Goal: Find contact information: Find contact information

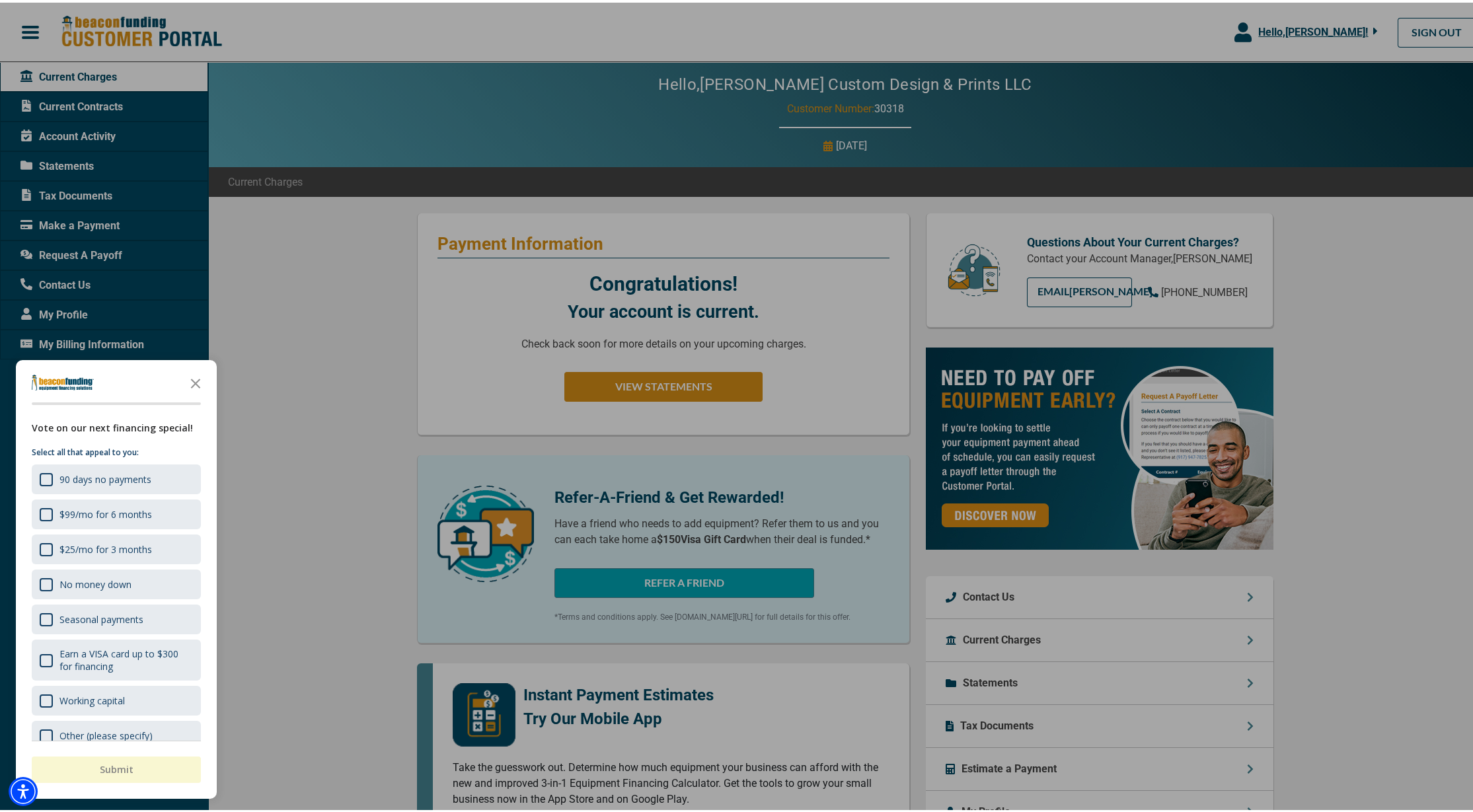
click at [560, 331] on div at bounding box center [741, 406] width 1482 height 812
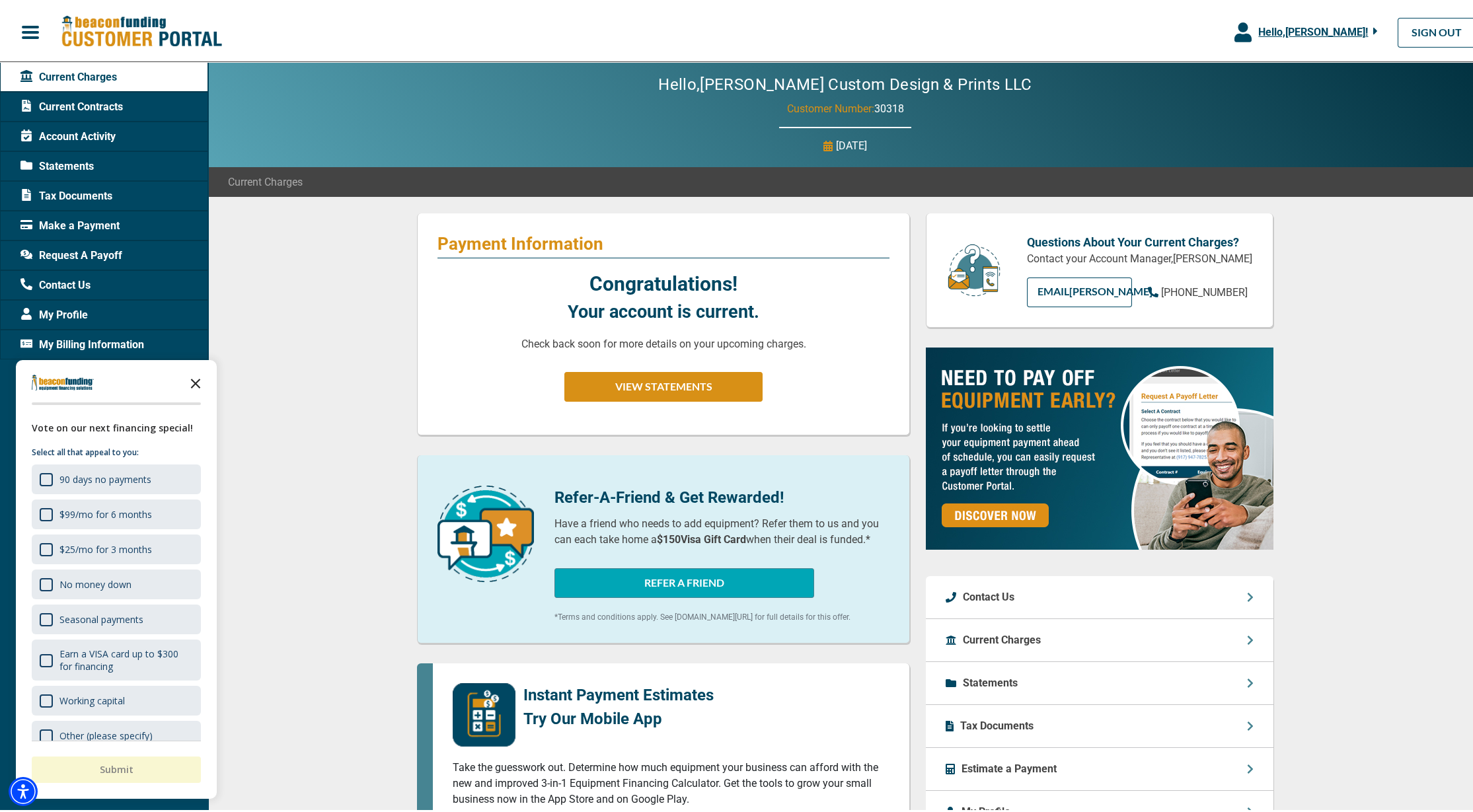
click at [197, 386] on icon "Close the survey" at bounding box center [196, 380] width 27 height 27
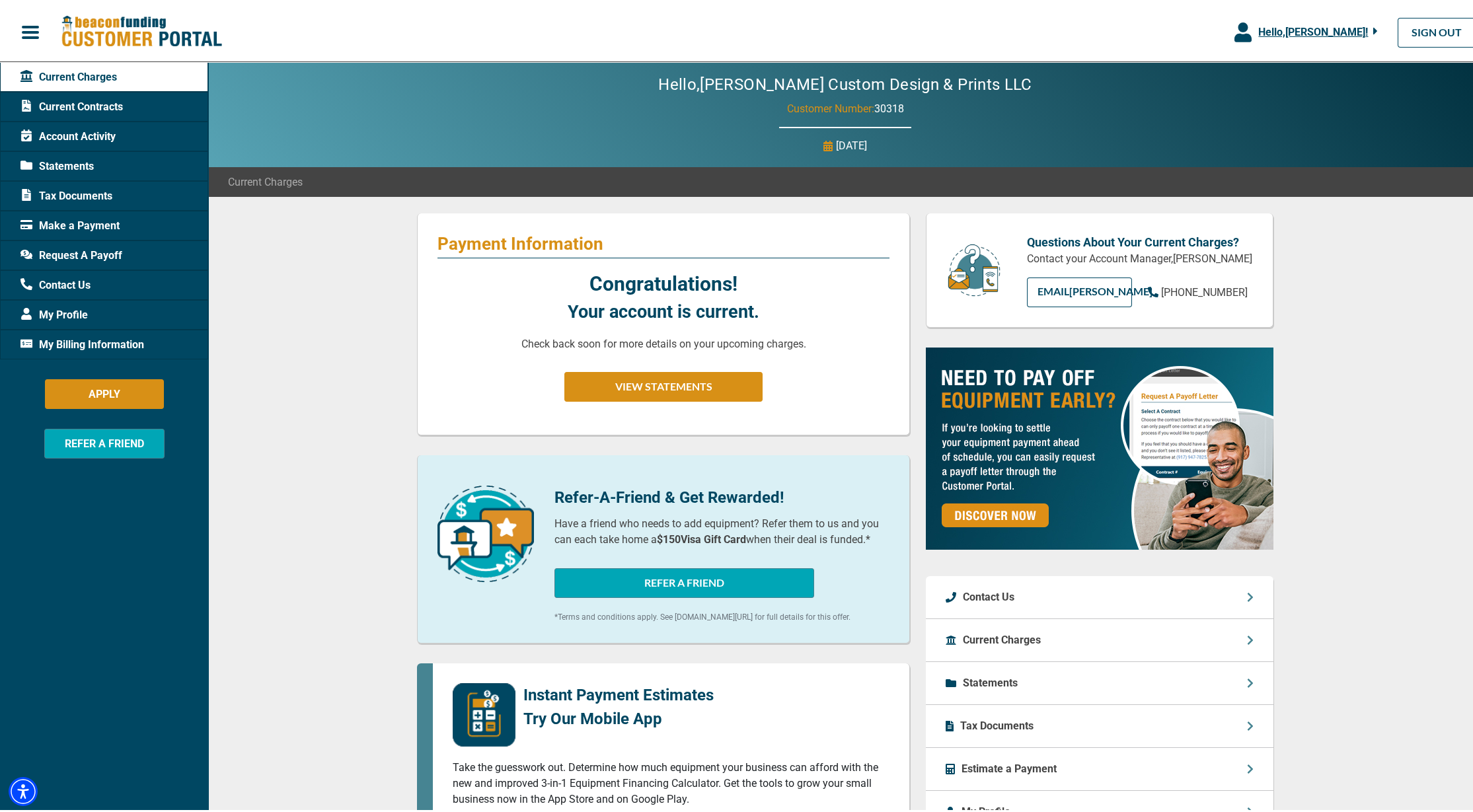
click at [106, 110] on span "Current Contracts" at bounding box center [72, 104] width 102 height 16
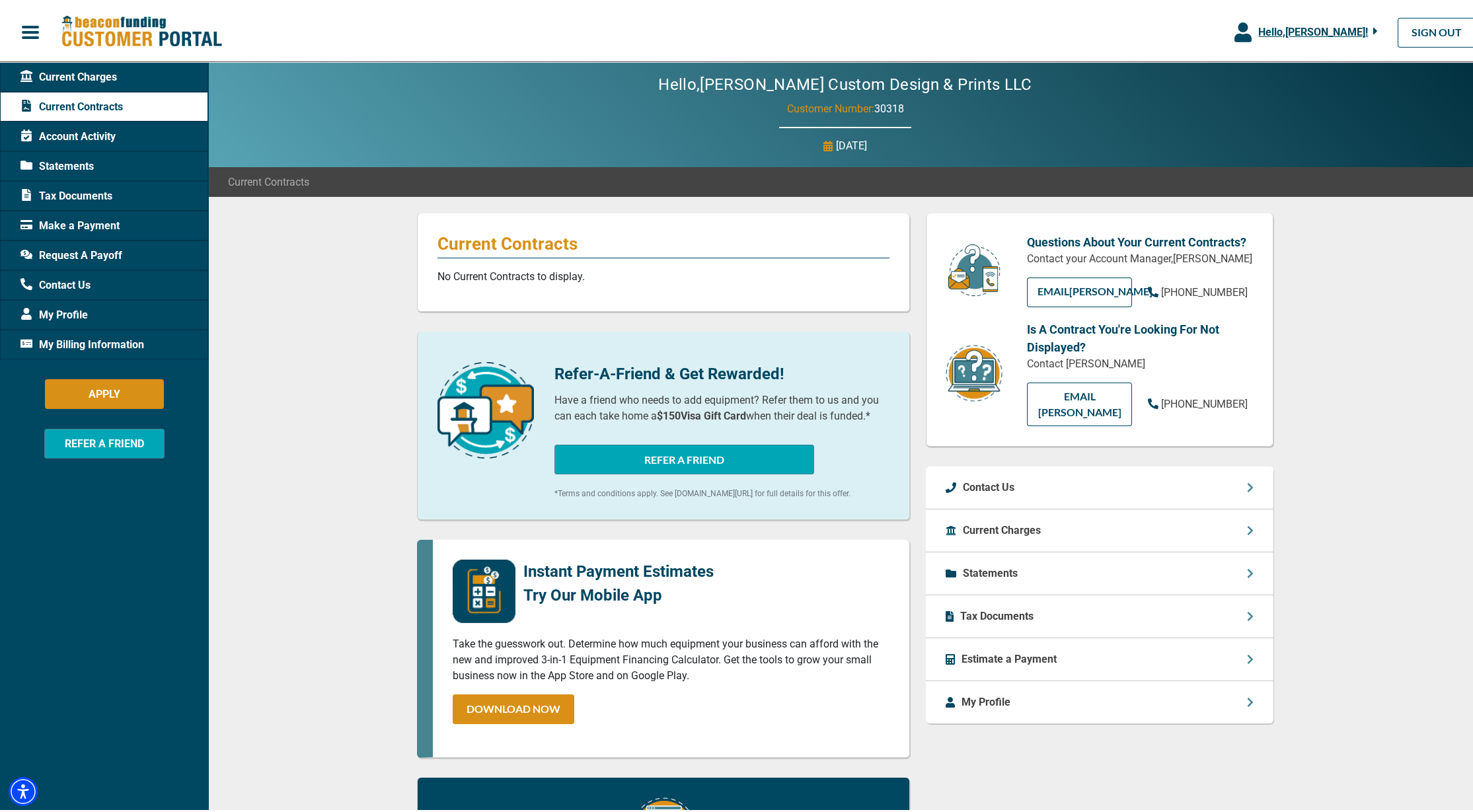
click at [85, 168] on span "Statements" at bounding box center [58, 164] width 74 height 16
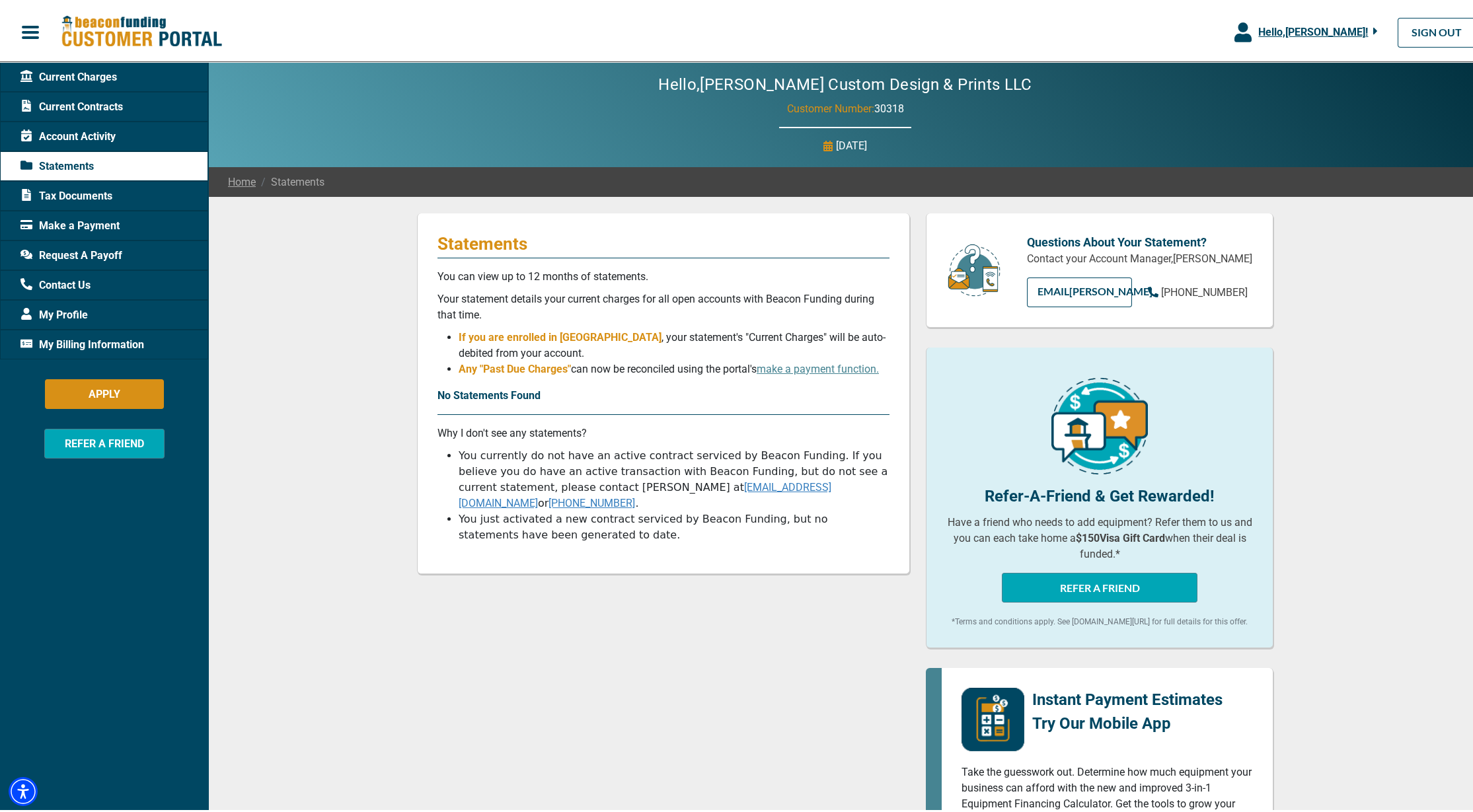
click at [75, 130] on span "Account Activity" at bounding box center [68, 134] width 95 height 16
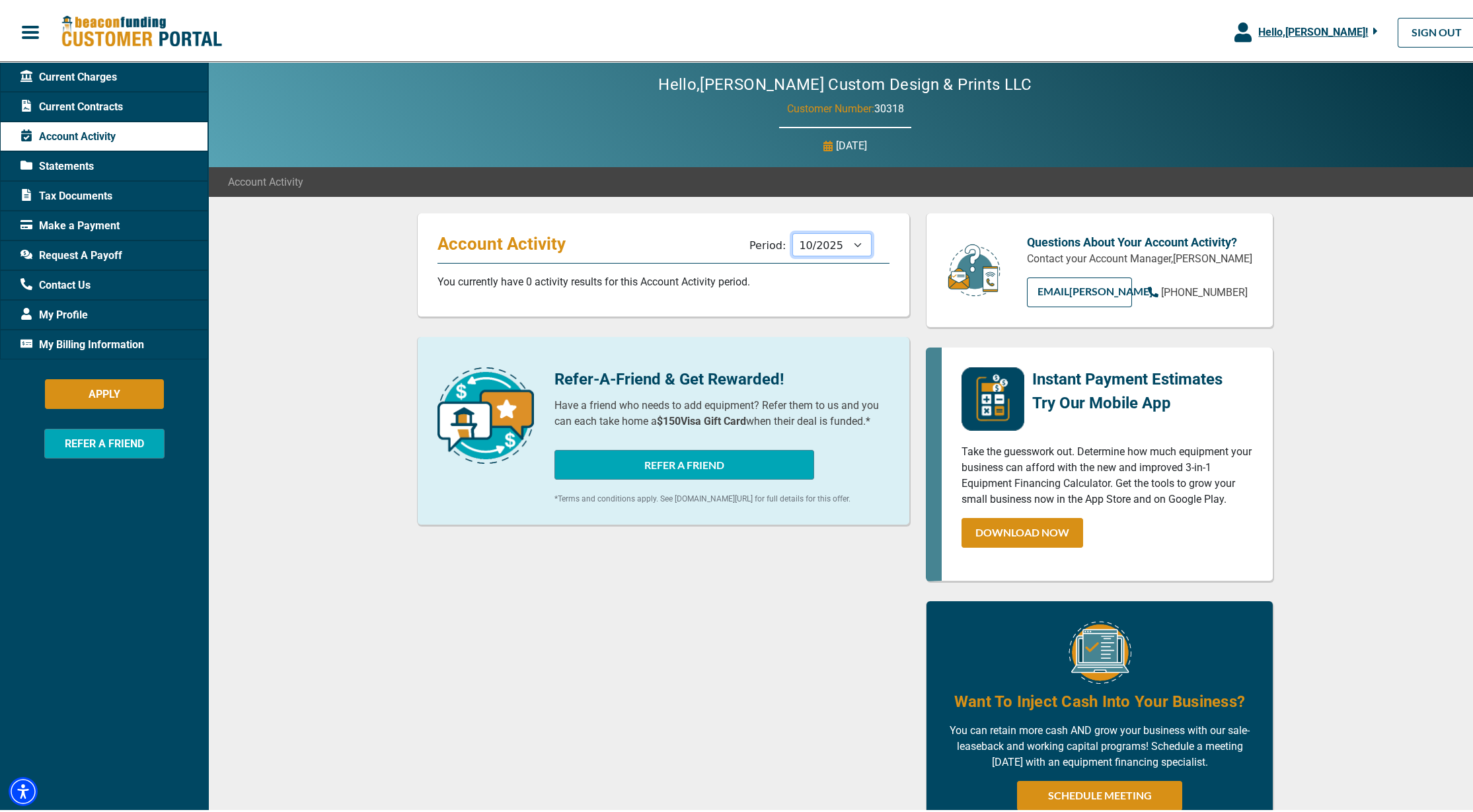
select select "08/2025"
click at [92, 251] on span "Request A Payoff" at bounding box center [72, 253] width 102 height 16
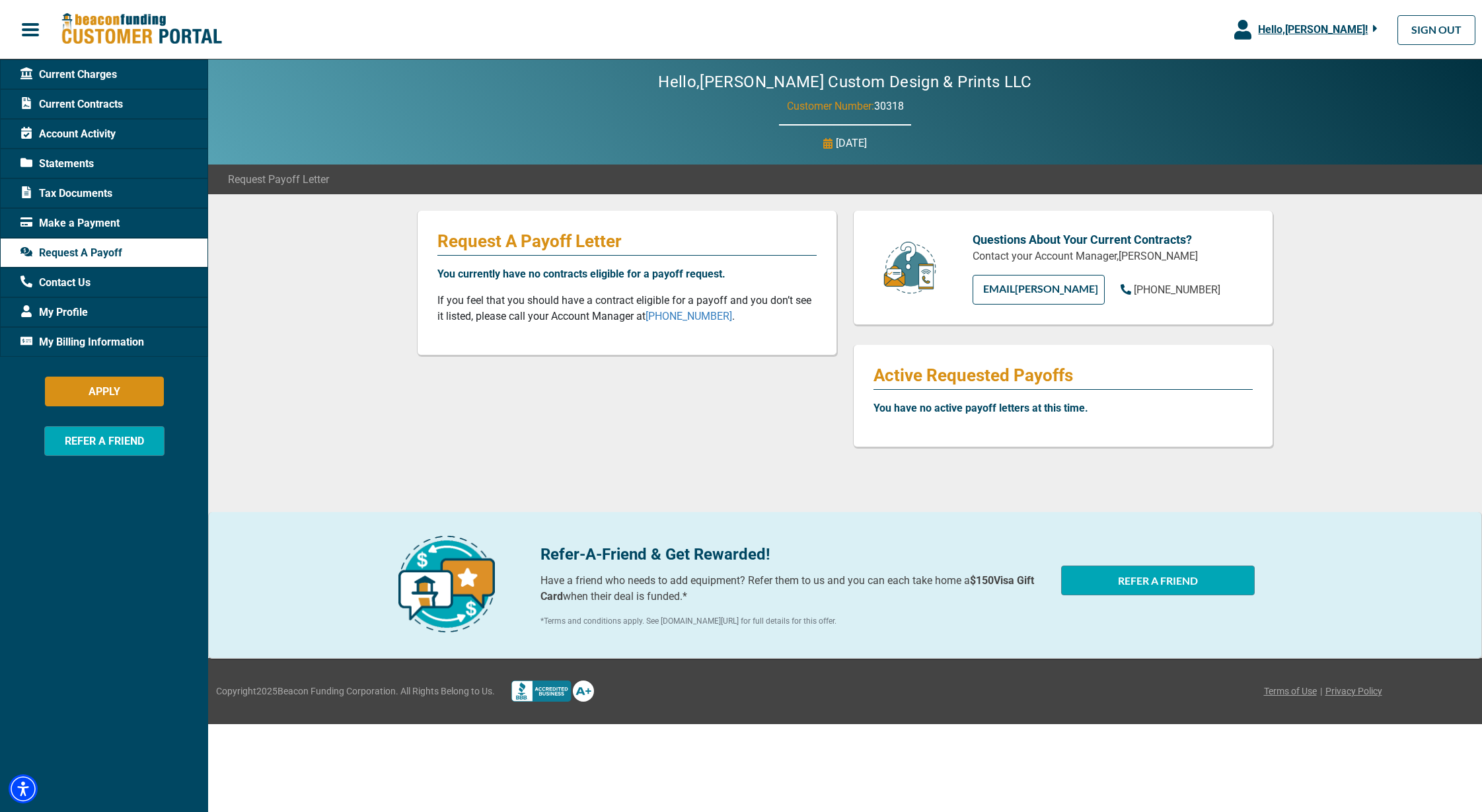
click at [61, 76] on span "Current Charges" at bounding box center [69, 75] width 96 height 16
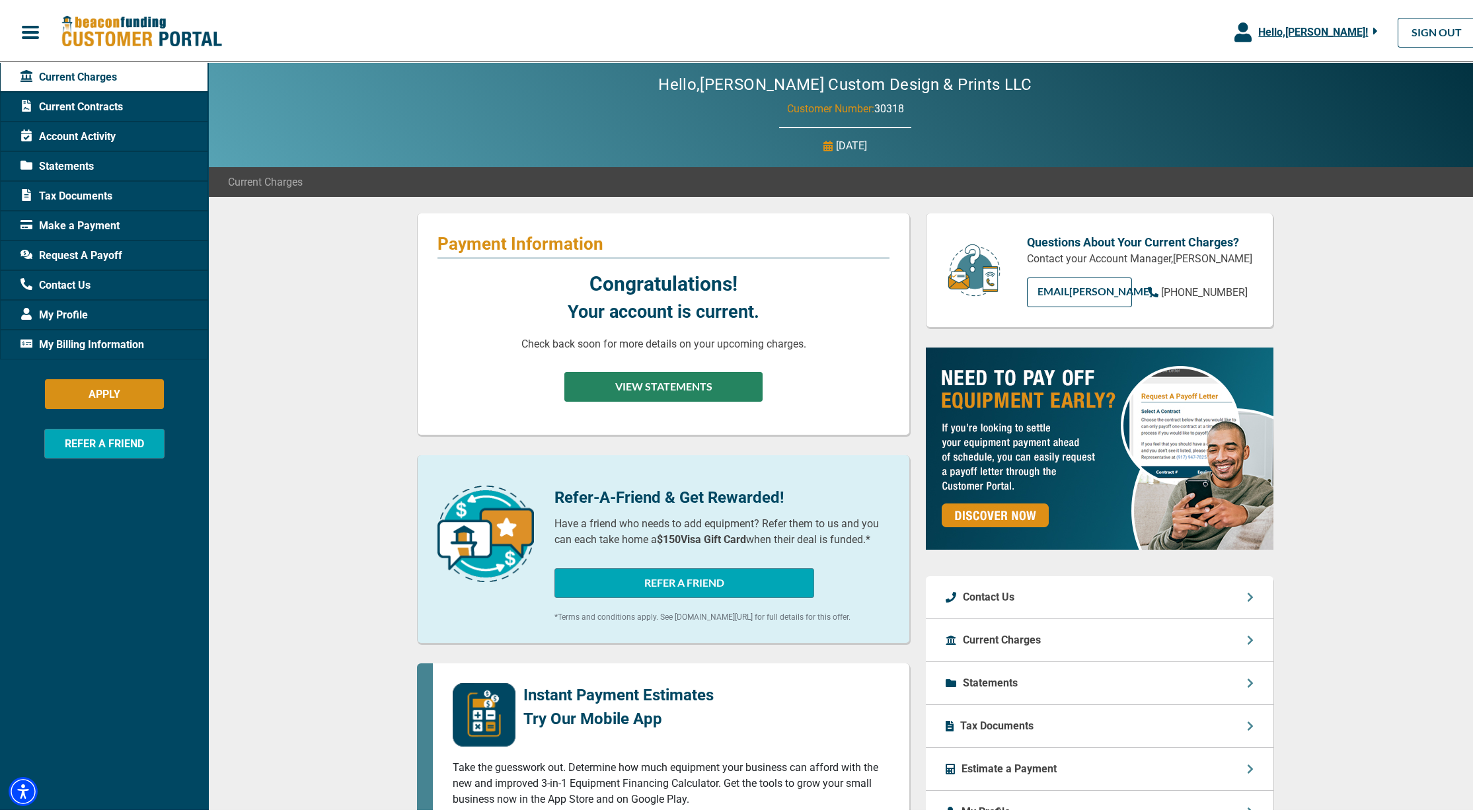
click at [693, 382] on button "VIEW STATEMENTS" at bounding box center [663, 384] width 199 height 29
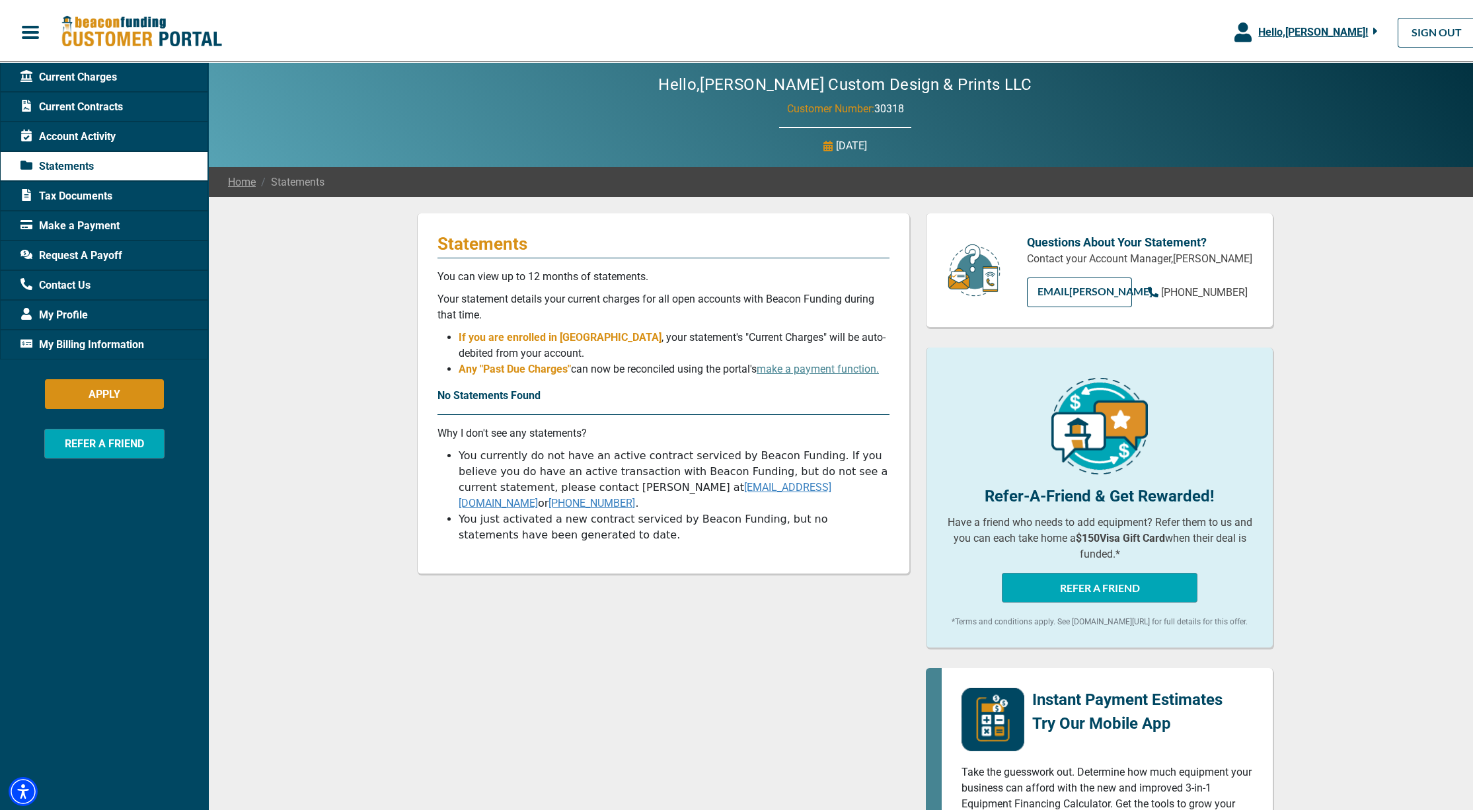
click at [526, 332] on span "If you are enrolled in [GEOGRAPHIC_DATA]" at bounding box center [560, 334] width 203 height 13
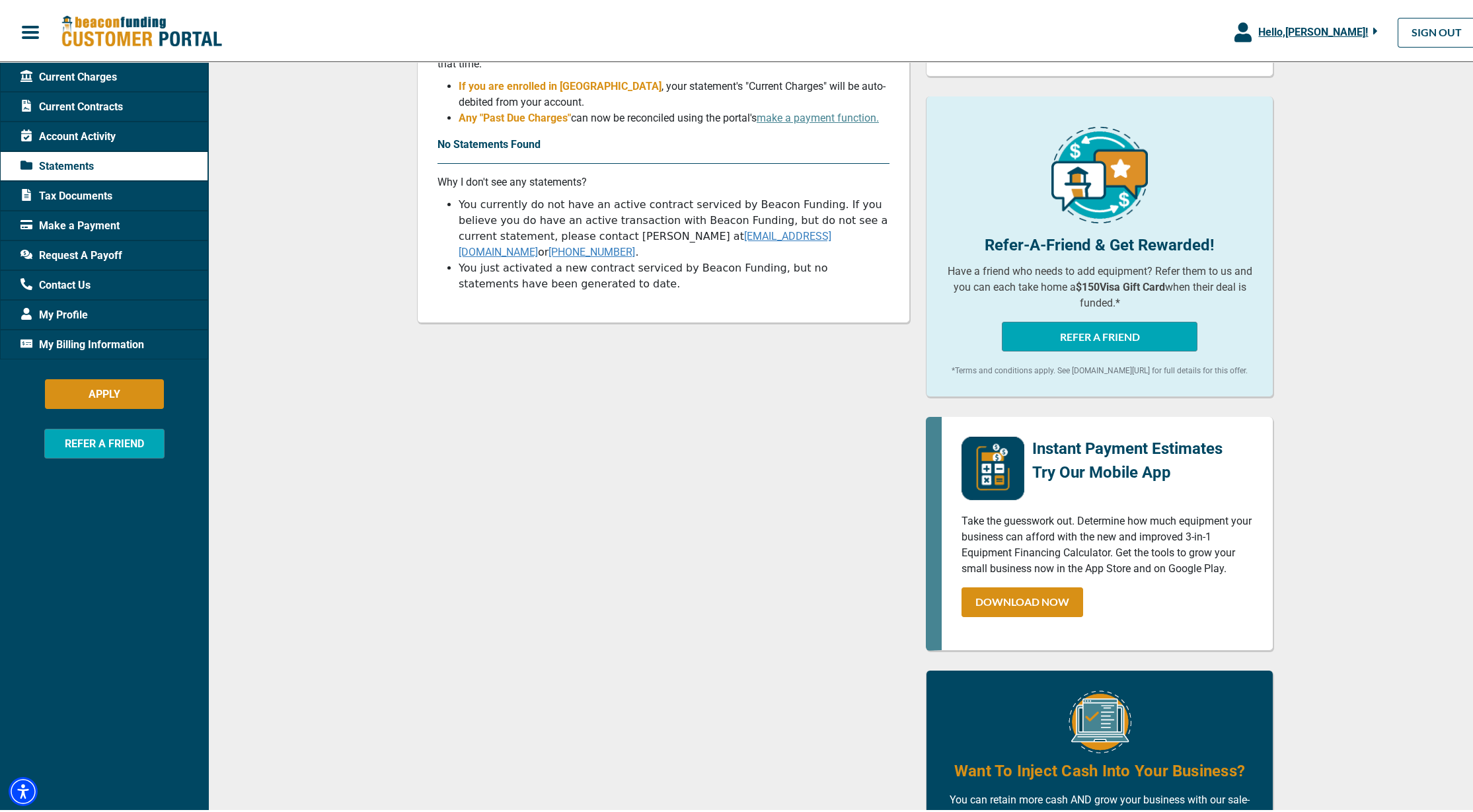
scroll to position [386, 0]
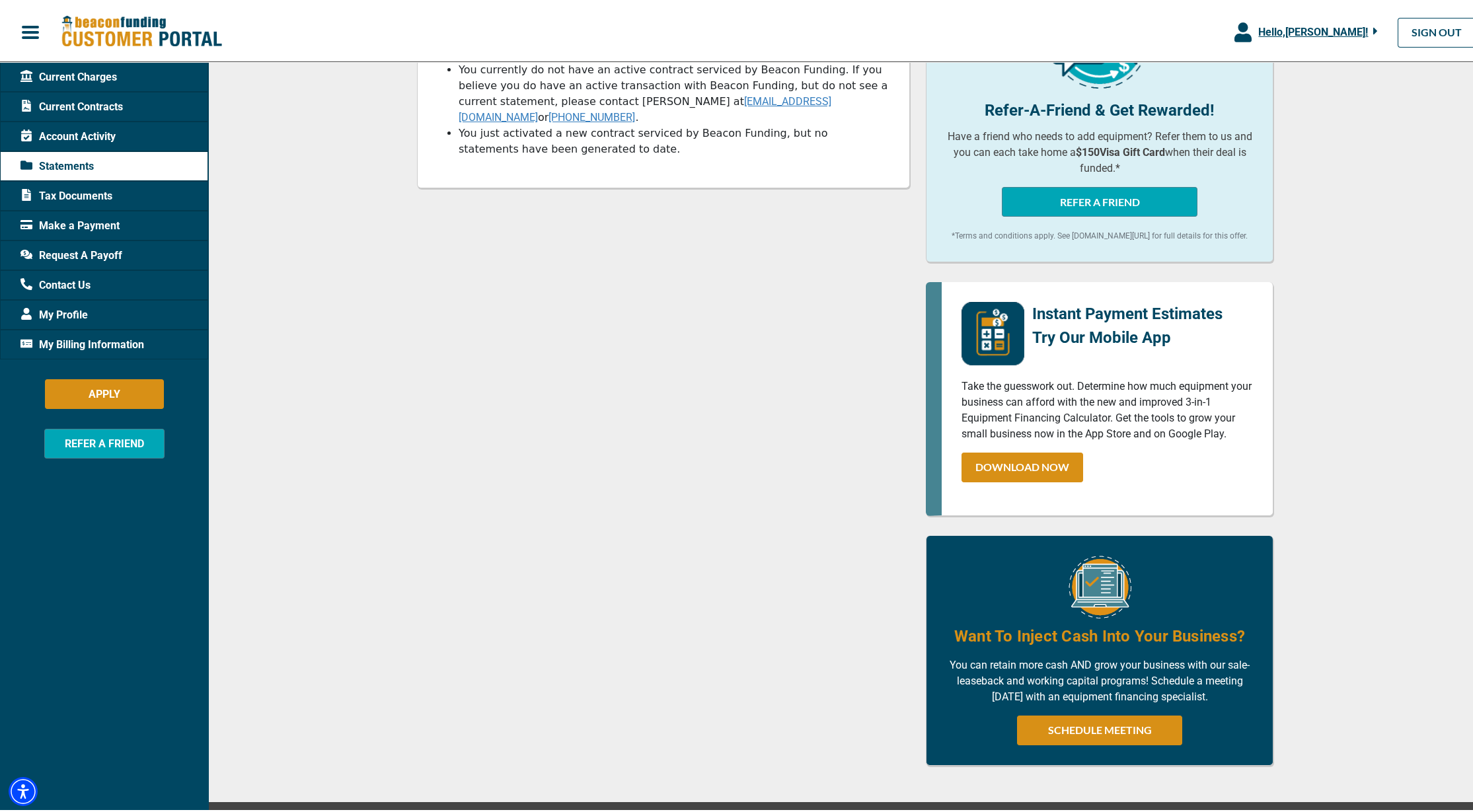
click at [64, 252] on span "Request A Payoff" at bounding box center [72, 253] width 102 height 16
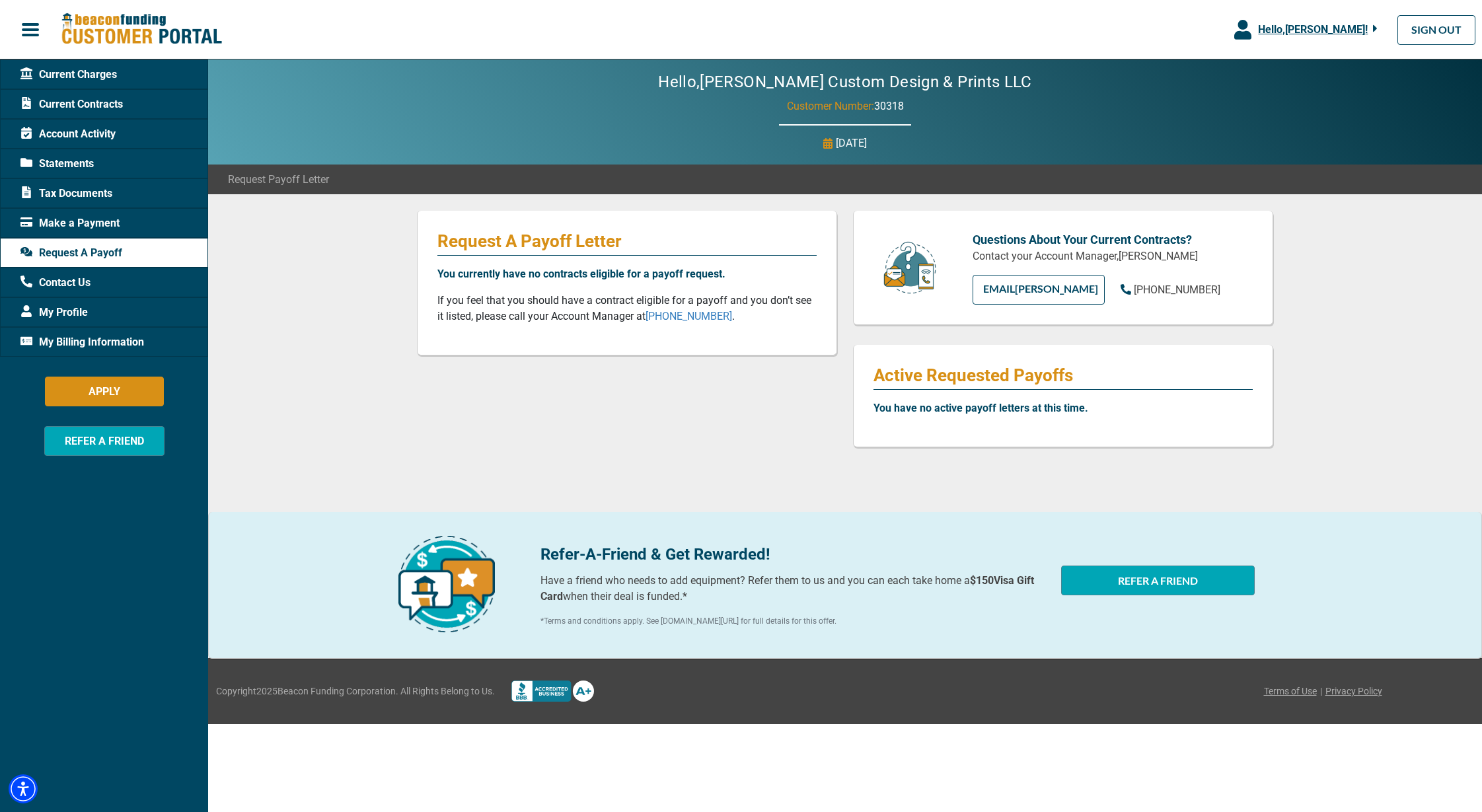
click at [664, 265] on div "Request A Payoff Letter You currently have no contracts eligible for a payoff r…" at bounding box center [627, 283] width 420 height 144
click at [1323, 28] on span "Hello, [PERSON_NAME] !" at bounding box center [1313, 29] width 110 height 13
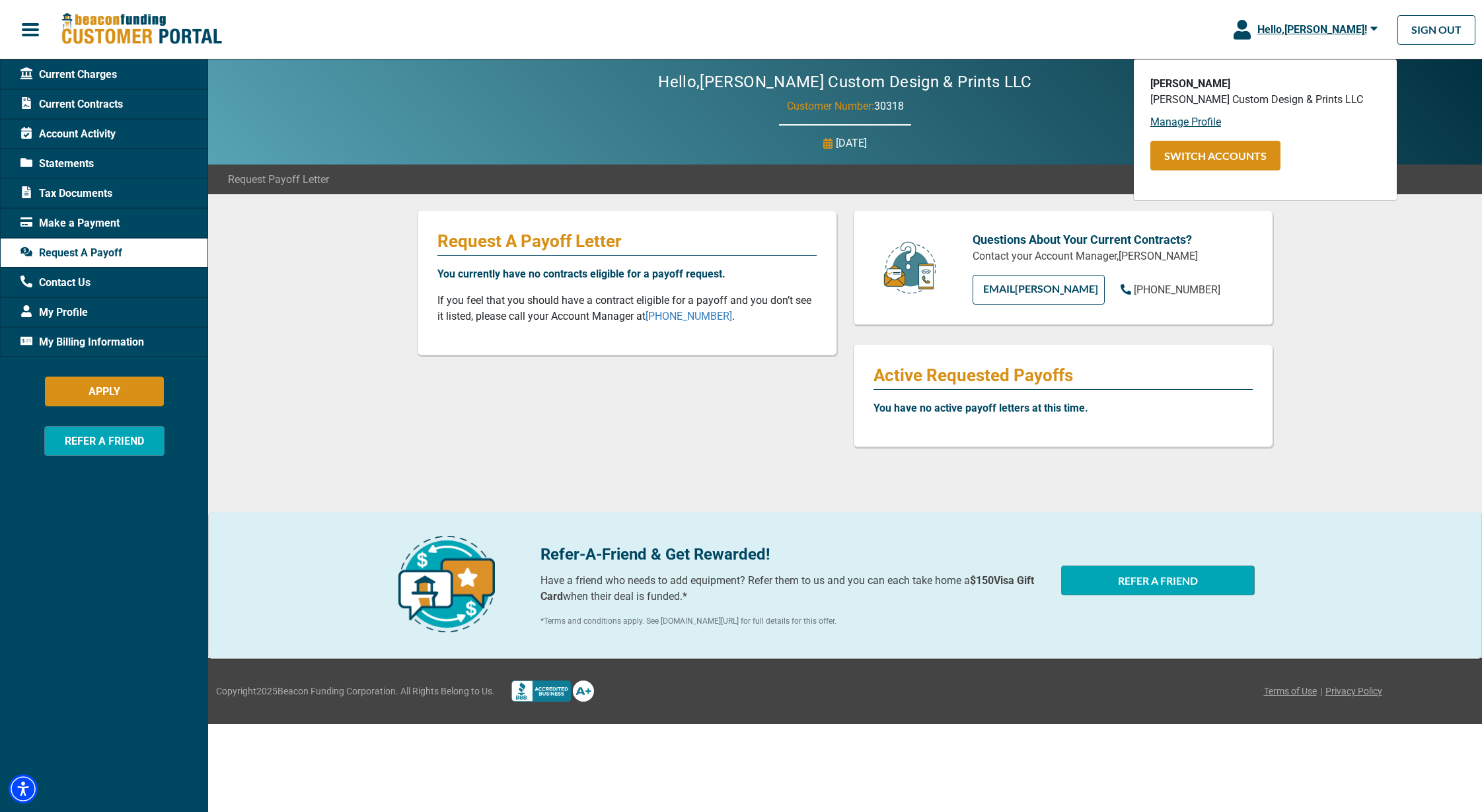
click at [124, 219] on div "Make a Payment" at bounding box center [104, 223] width 208 height 29
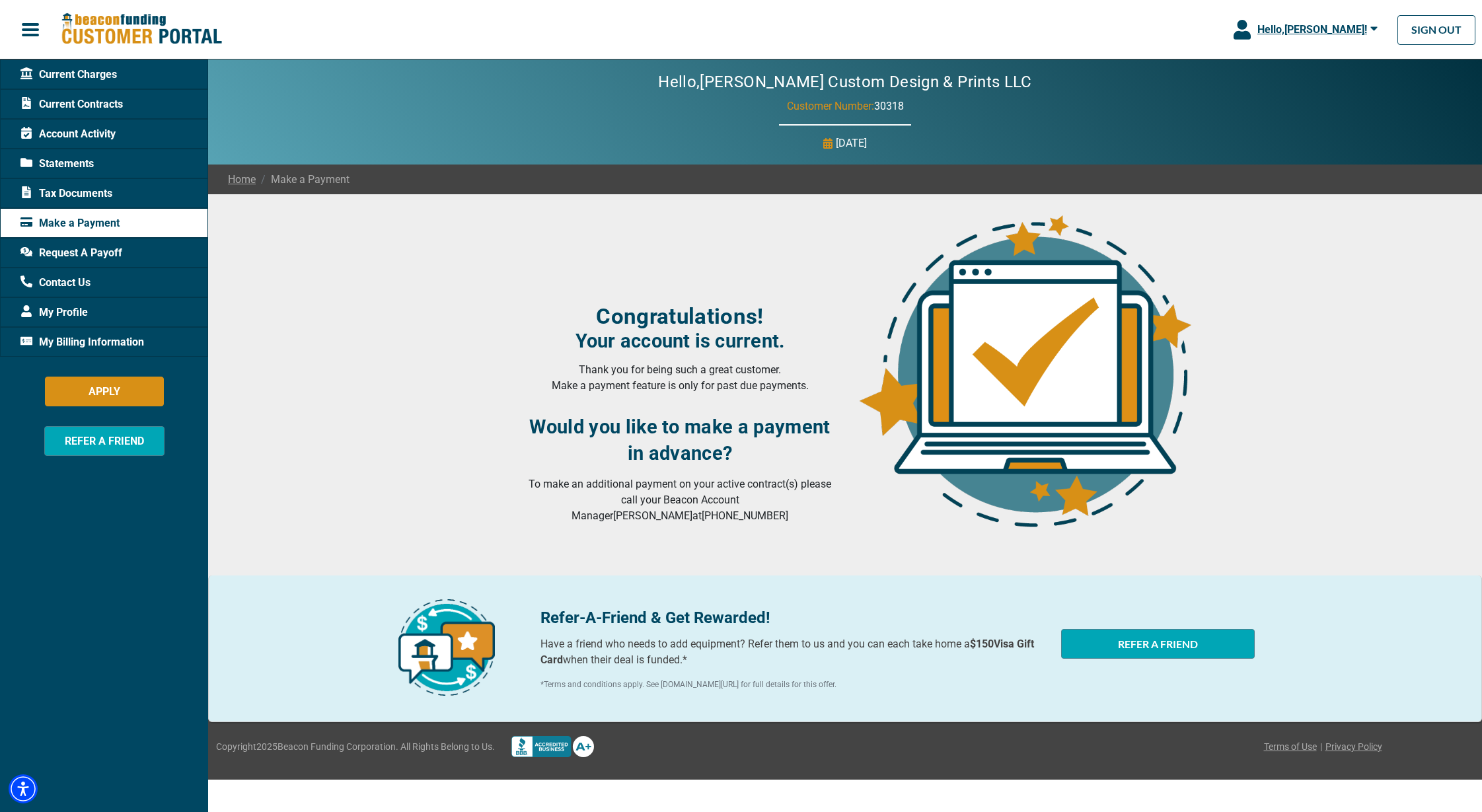
click at [92, 340] on span "My Billing Information" at bounding box center [82, 342] width 124 height 16
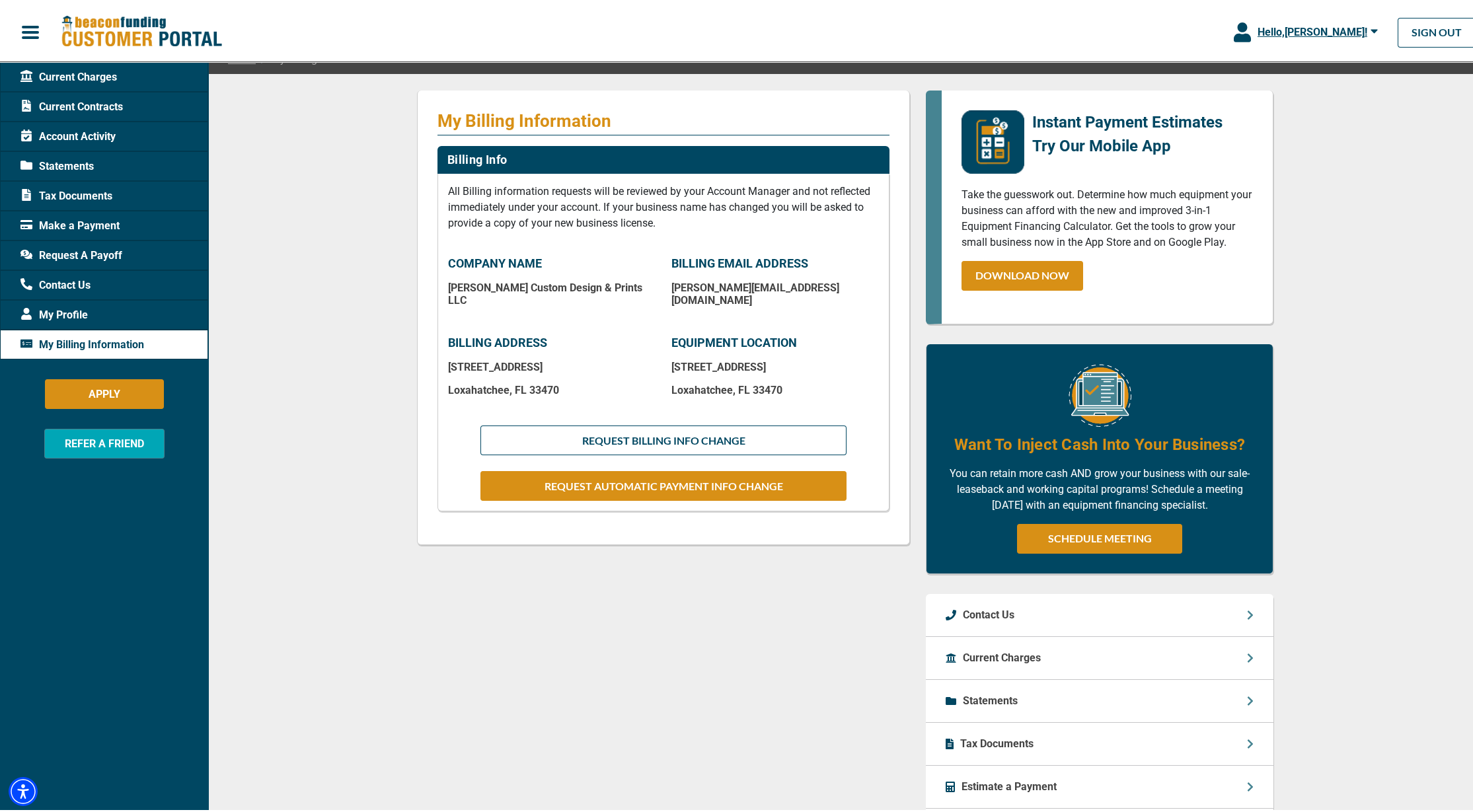
scroll to position [261, 0]
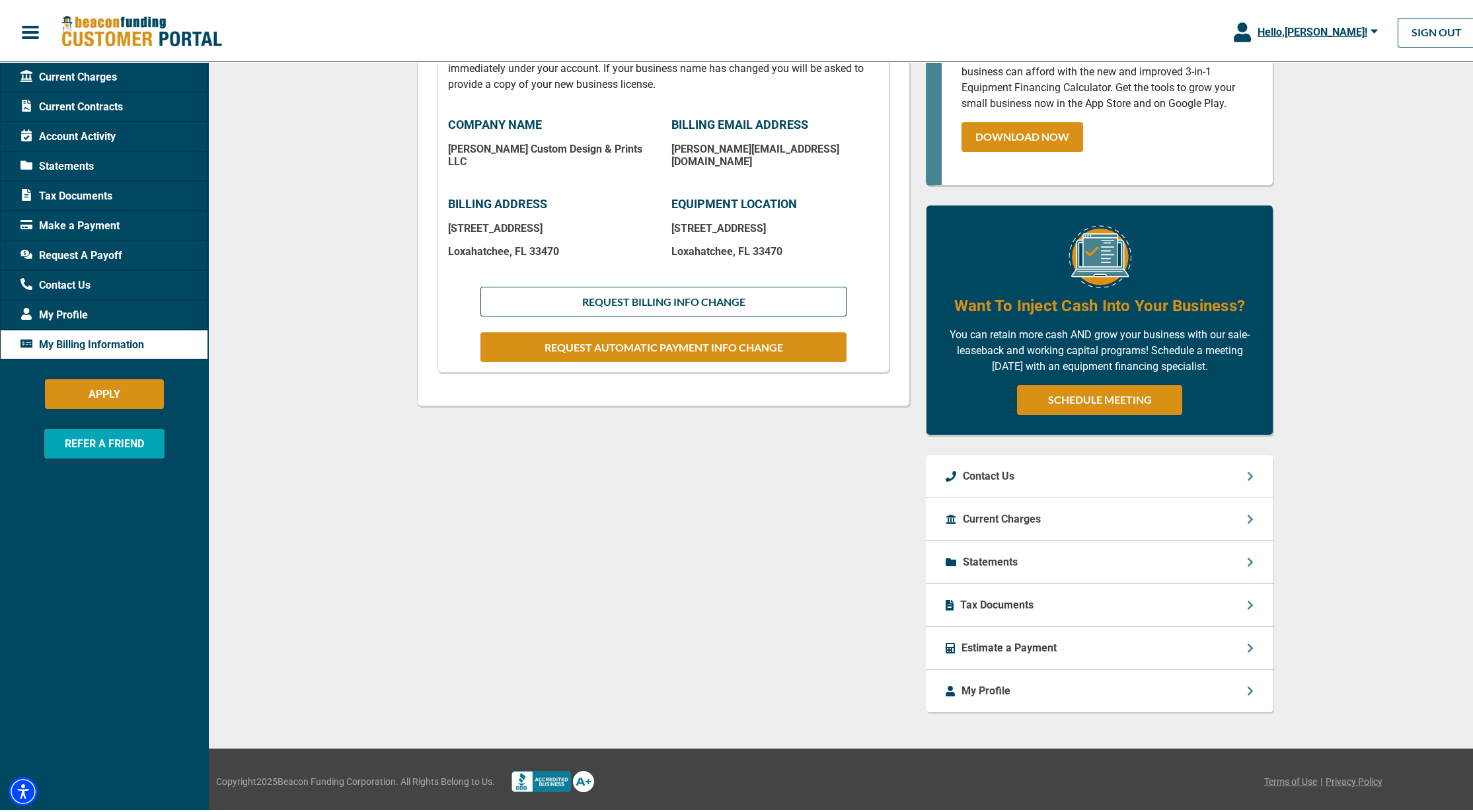
click at [1150, 600] on div "Tax Documents" at bounding box center [1100, 603] width 348 height 43
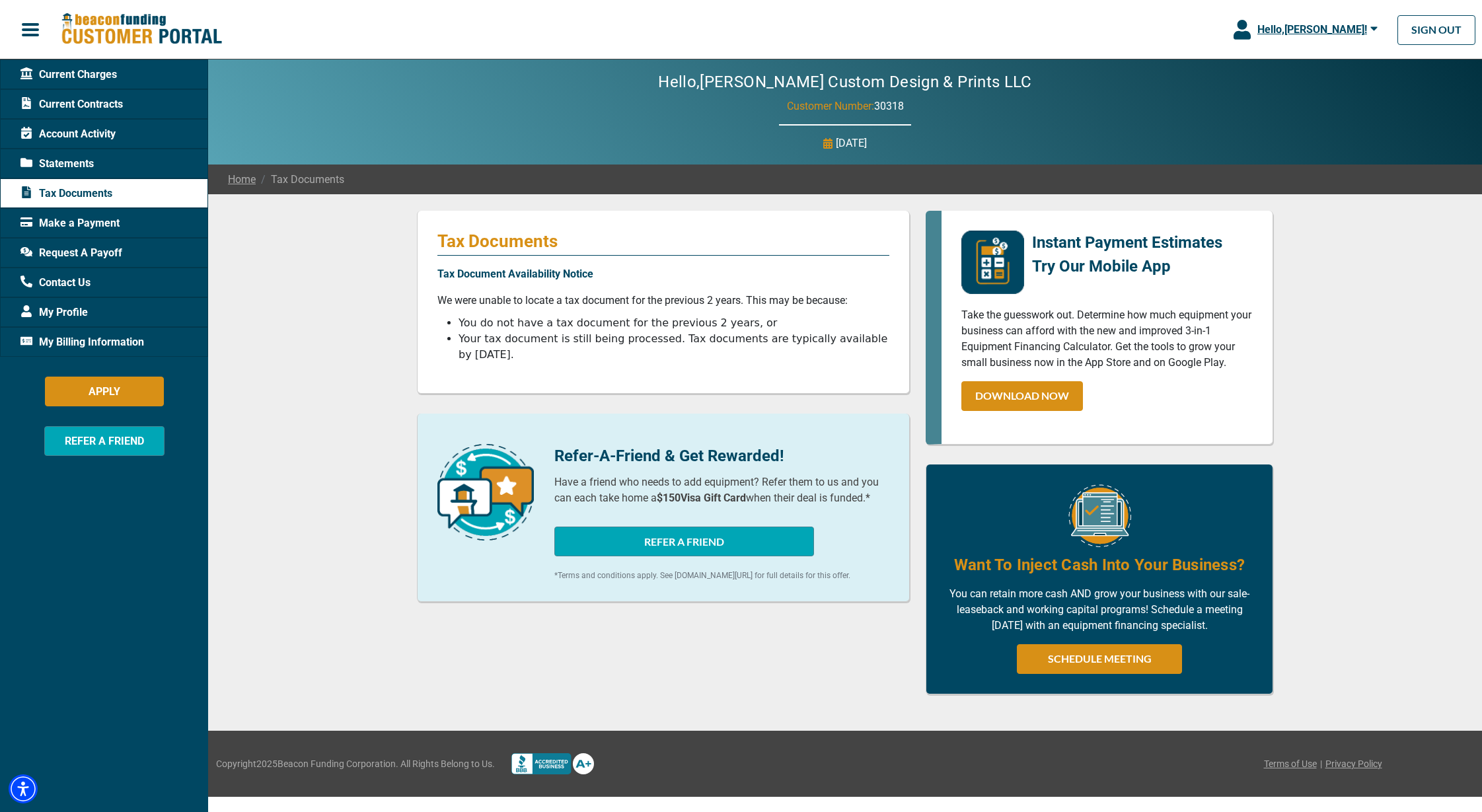
click at [86, 108] on span "Current Contracts" at bounding box center [72, 104] width 102 height 16
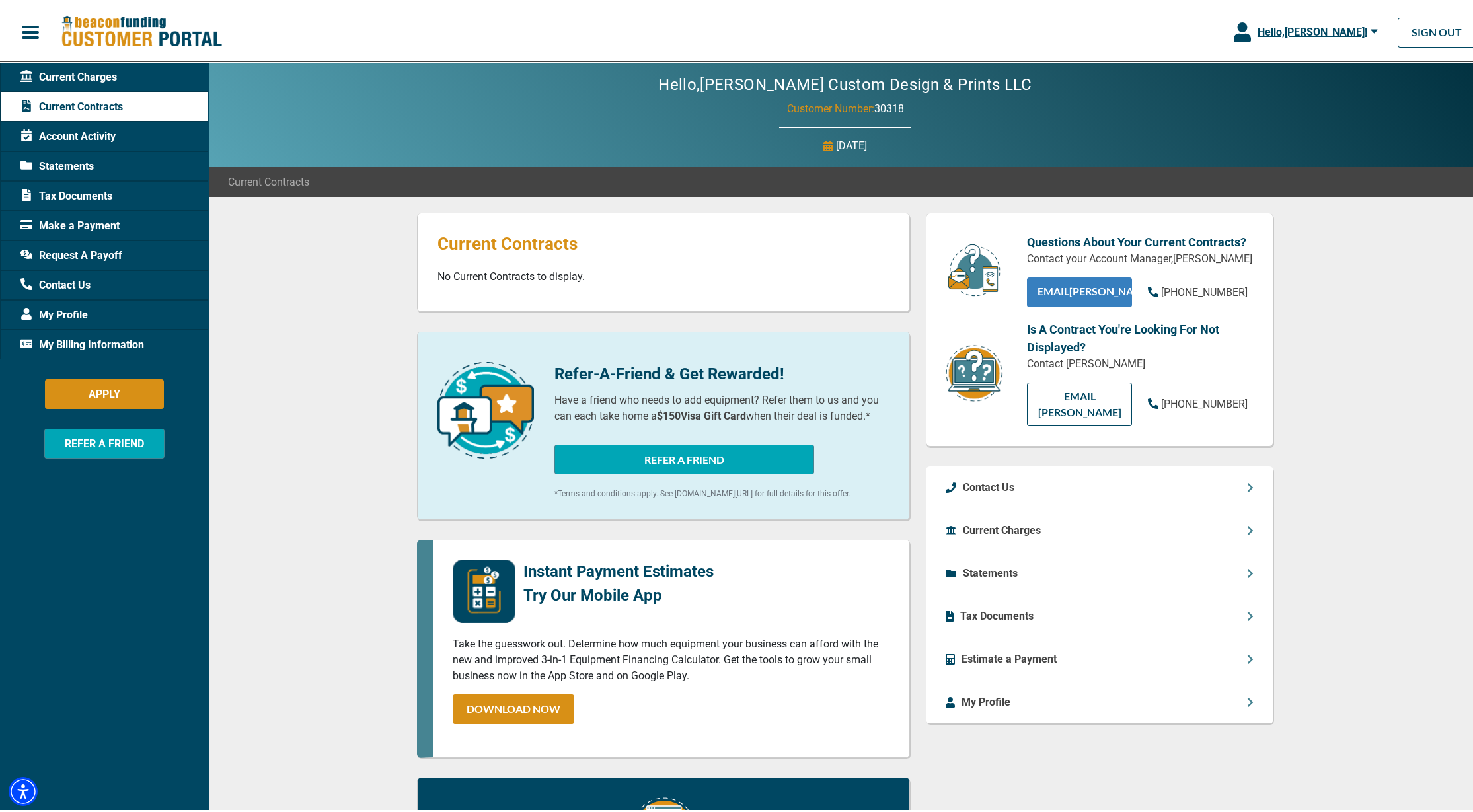
click at [1082, 303] on link "EMAIL [PERSON_NAME]" at bounding box center [1079, 289] width 105 height 29
click at [1056, 305] on link "EMAIL [PERSON_NAME]" at bounding box center [1079, 289] width 105 height 29
